Goal: Find specific page/section: Find specific page/section

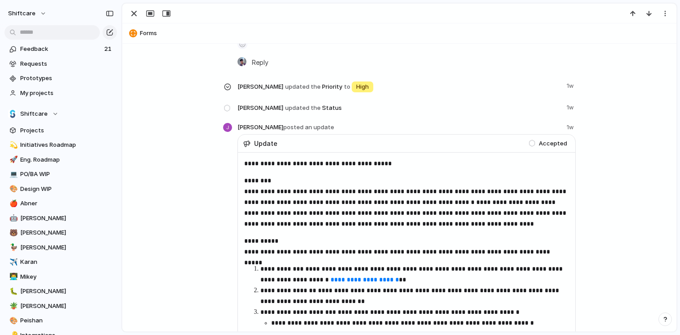
scroll to position [431, 0]
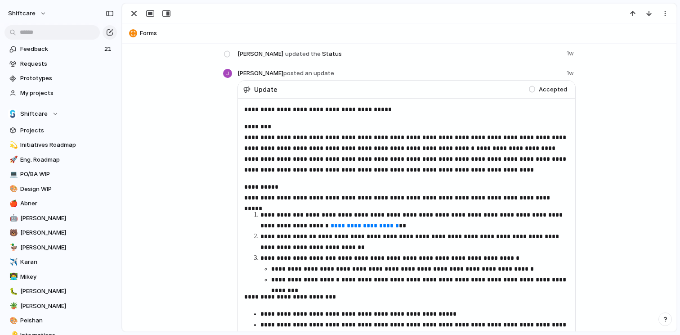
click at [333, 227] on link "**********" at bounding box center [365, 225] width 68 height 6
